Goal: Communication & Community: Answer question/provide support

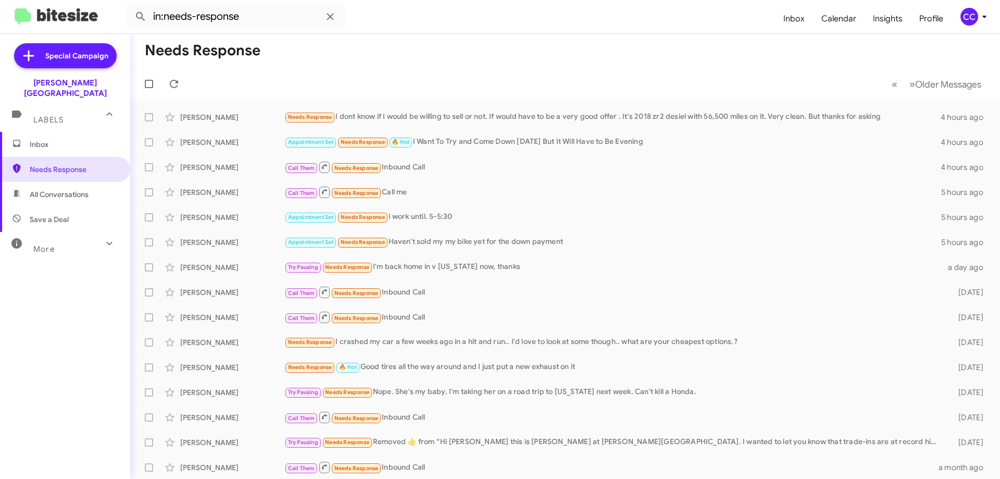
click at [47, 189] on span "All Conversations" at bounding box center [59, 194] width 59 height 10
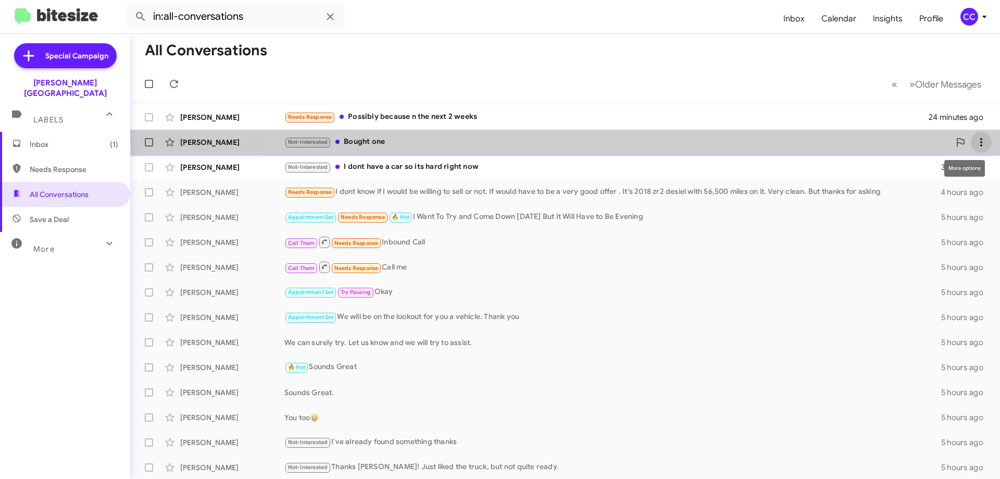
click at [977, 138] on icon at bounding box center [981, 142] width 13 height 13
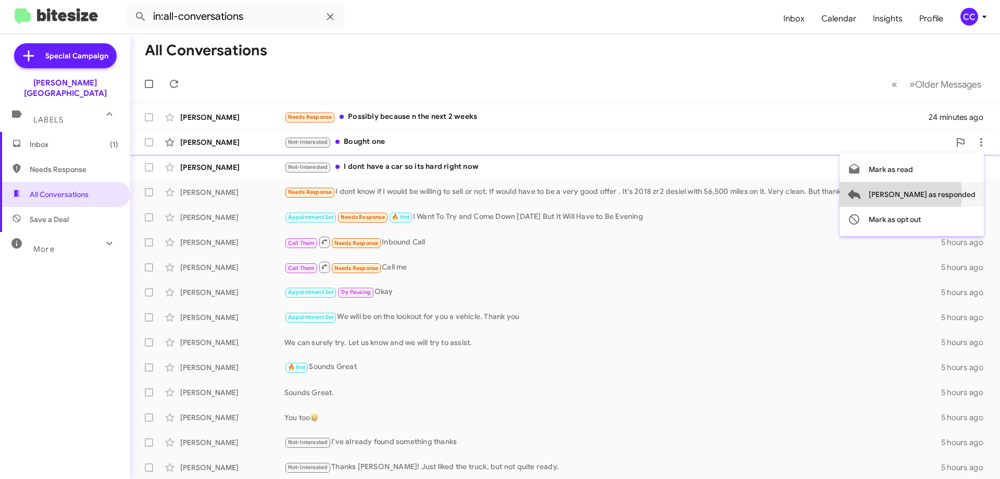
click at [943, 195] on span "[PERSON_NAME] as responded" at bounding box center [922, 194] width 107 height 25
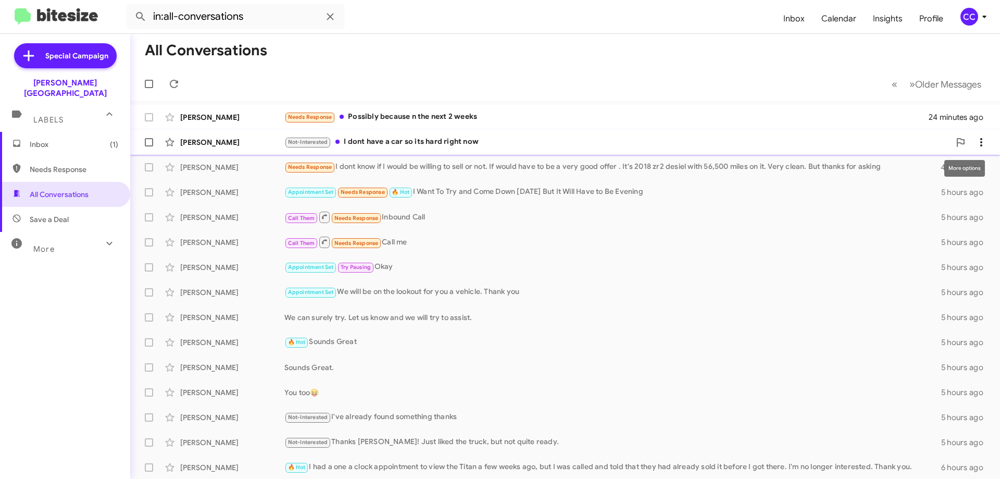
click at [975, 141] on icon at bounding box center [981, 142] width 13 height 13
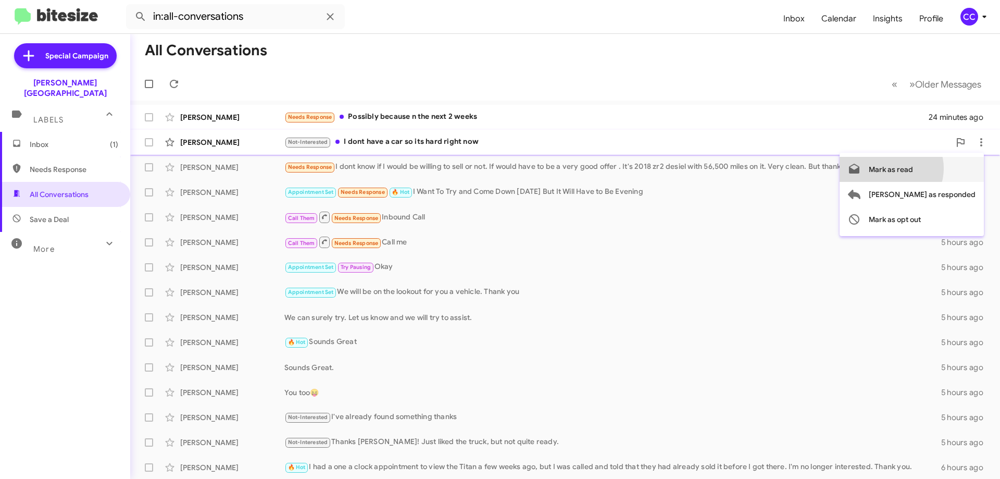
click at [913, 168] on span "Mark as read" at bounding box center [891, 169] width 44 height 25
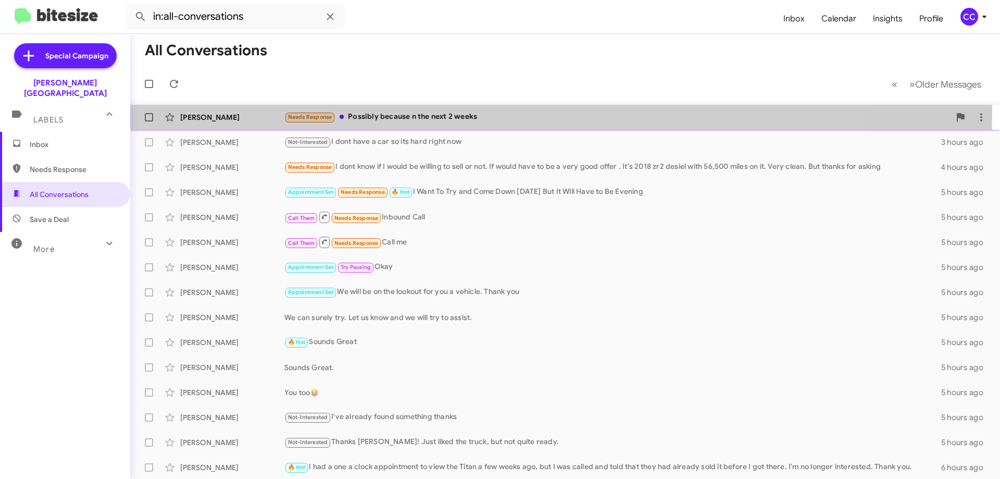
click at [201, 111] on div "[PERSON_NAME] Needs Response Possibly because n the next [DATE]" at bounding box center [565, 117] width 853 height 21
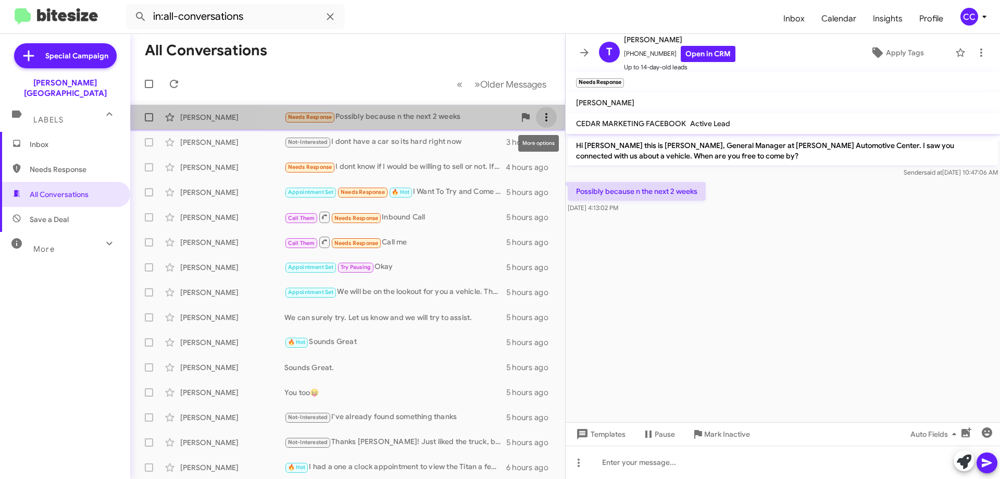
click at [545, 117] on span at bounding box center [546, 117] width 21 height 13
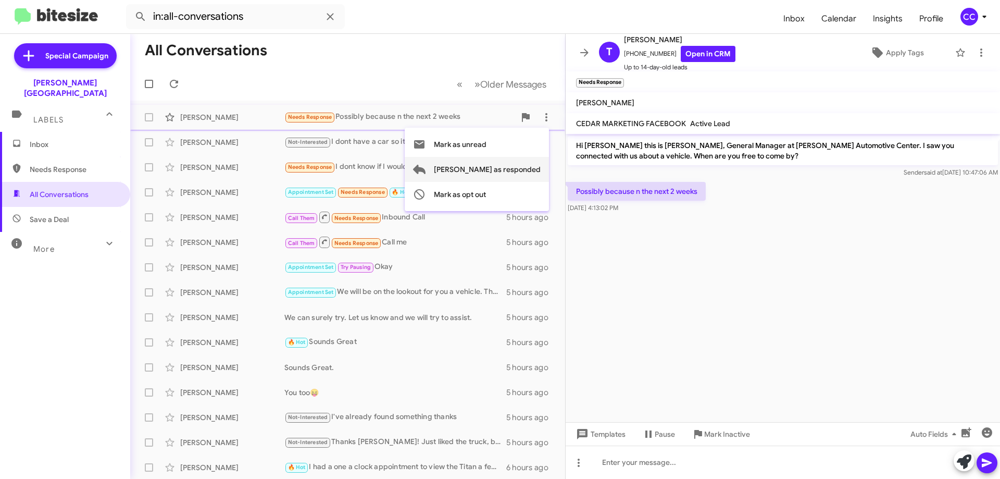
click at [520, 167] on span "[PERSON_NAME] as responded" at bounding box center [487, 169] width 107 height 25
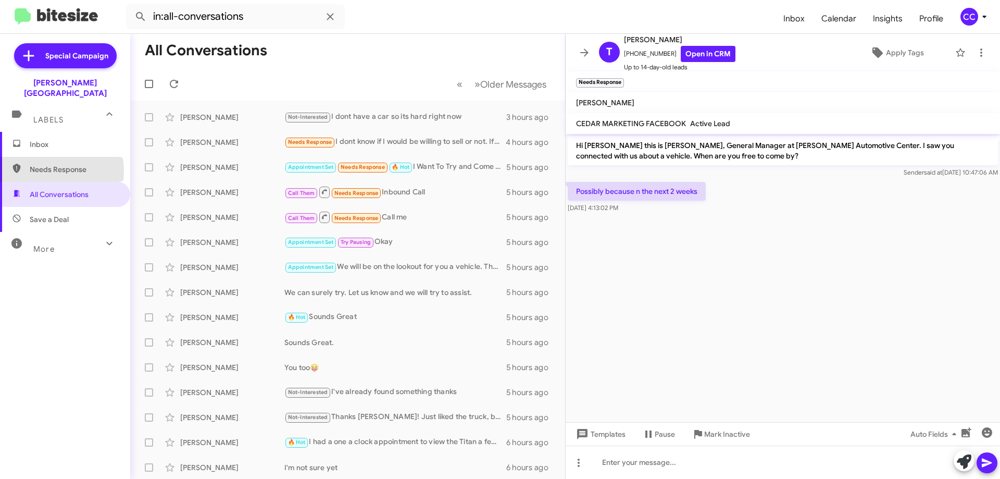
click at [52, 164] on span "Needs Response" at bounding box center [74, 169] width 89 height 10
type input "in:needs-response"
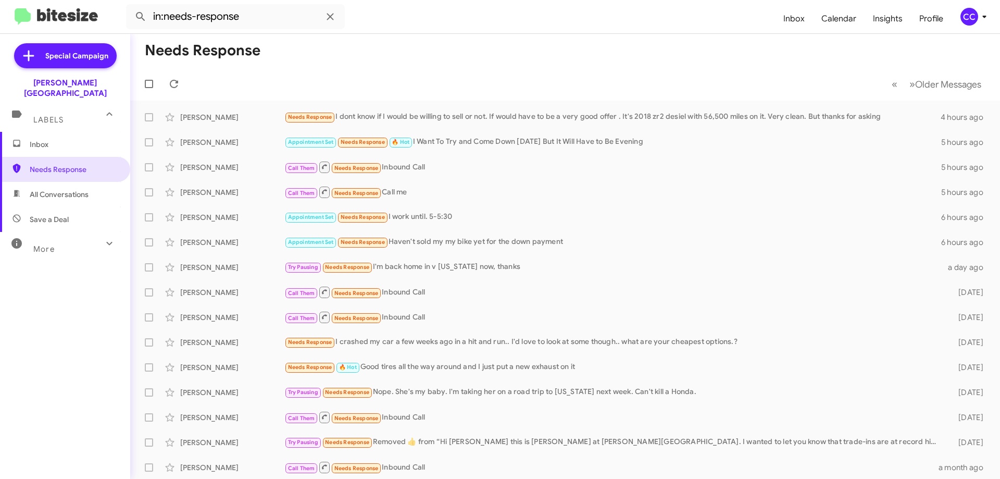
click at [40, 139] on span "Inbox" at bounding box center [74, 144] width 89 height 10
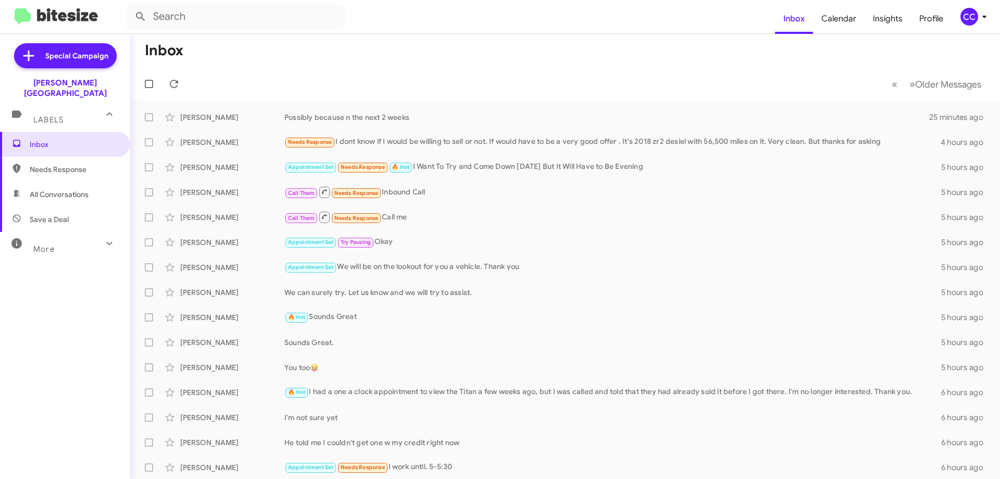
click at [45, 164] on span "Needs Response" at bounding box center [74, 169] width 89 height 10
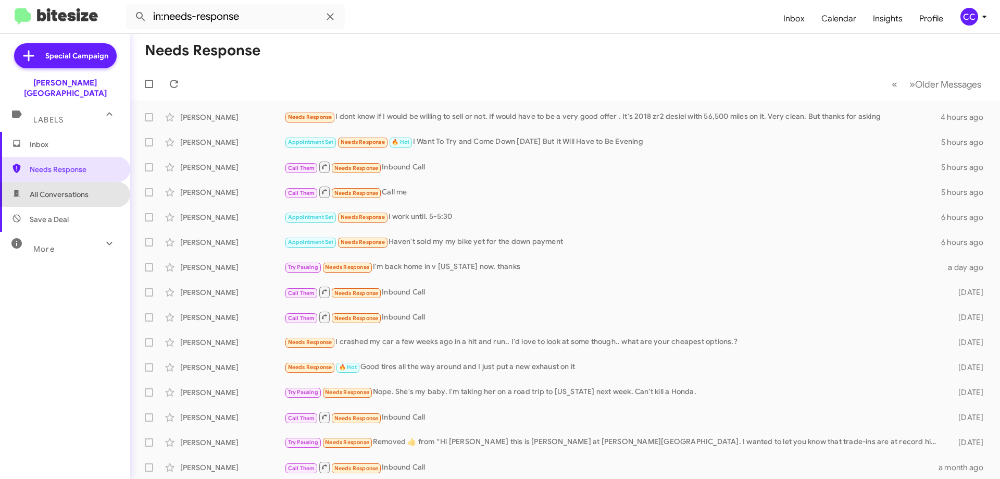
click at [71, 182] on span "All Conversations" at bounding box center [65, 194] width 130 height 25
type input "in:all-conversations"
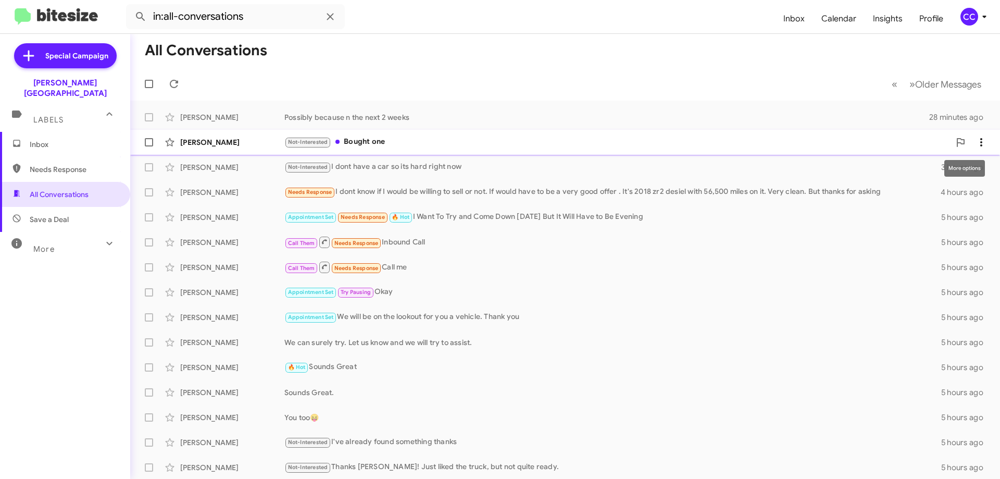
click at [979, 142] on icon at bounding box center [981, 142] width 13 height 13
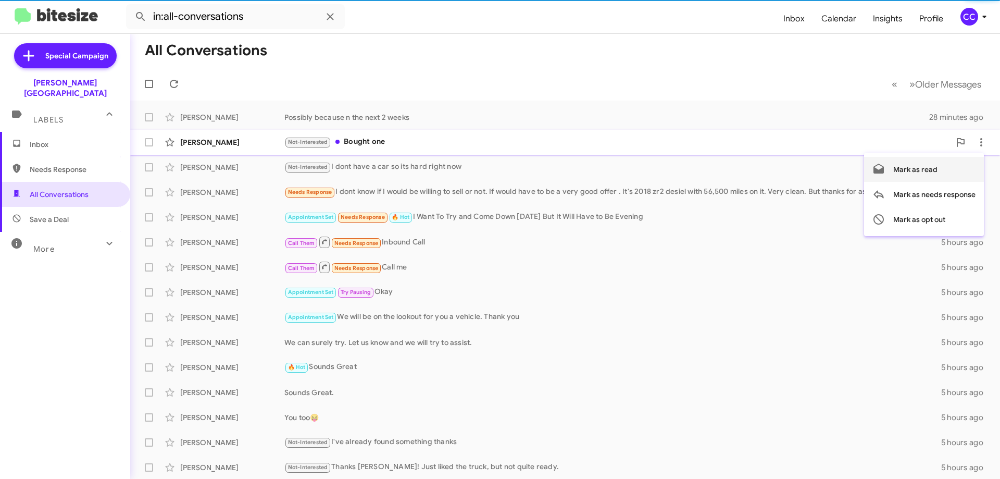
click at [936, 168] on span "Mark as read" at bounding box center [916, 169] width 44 height 25
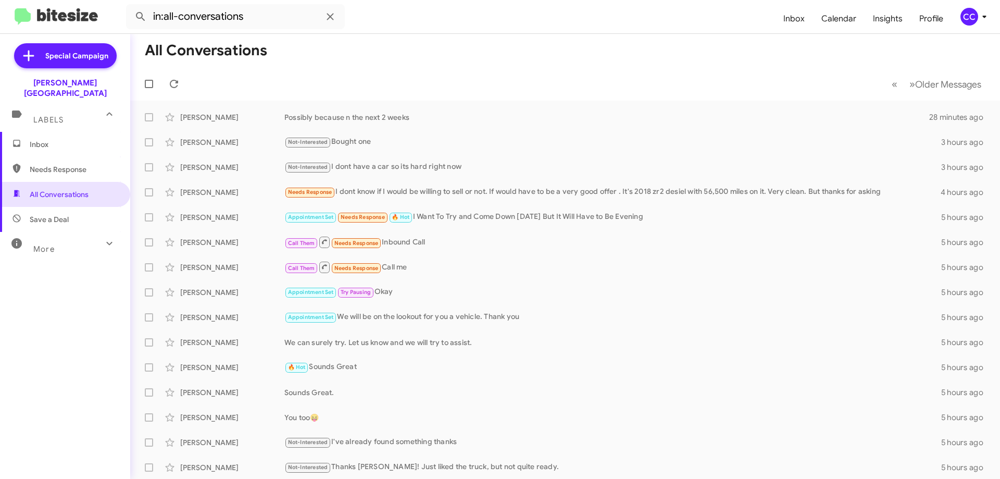
click at [35, 139] on span "Inbox" at bounding box center [74, 144] width 89 height 10
